Goal: Navigation & Orientation: Find specific page/section

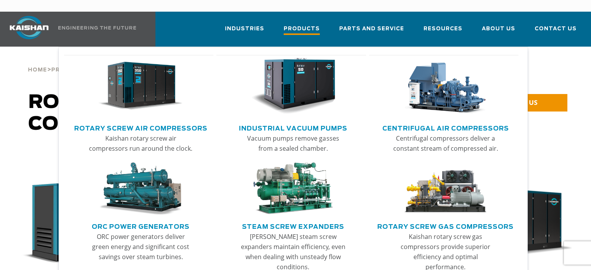
click at [315, 24] on span "Products" at bounding box center [302, 29] width 36 height 10
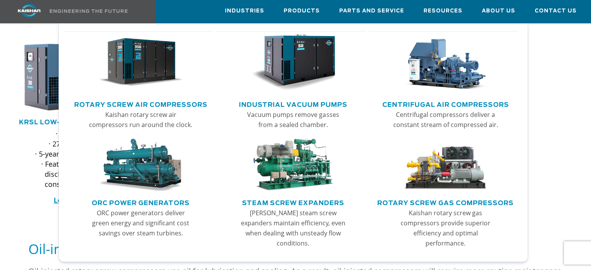
scroll to position [390, 0]
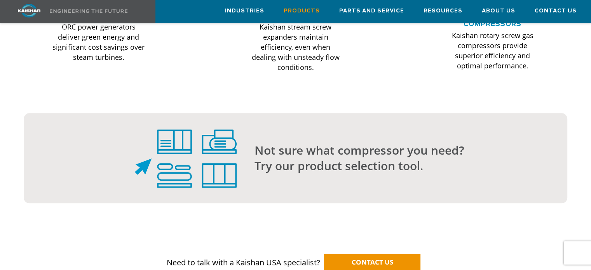
scroll to position [787, 0]
